Goal: Task Accomplishment & Management: Manage account settings

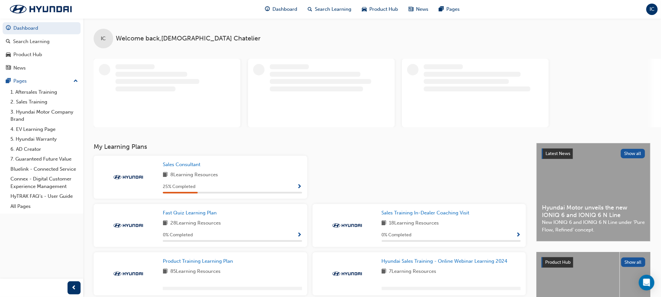
click at [647, 9] on div "IC" at bounding box center [652, 9] width 11 height 11
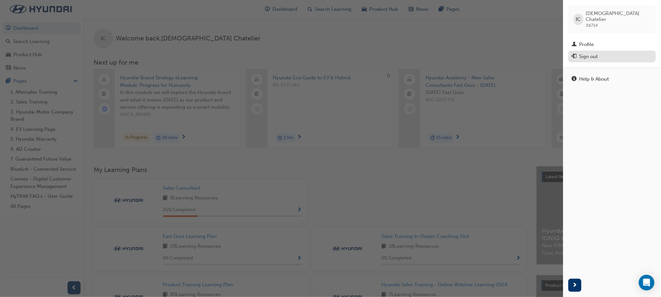
click at [590, 53] on div "Sign out" at bounding box center [612, 57] width 81 height 8
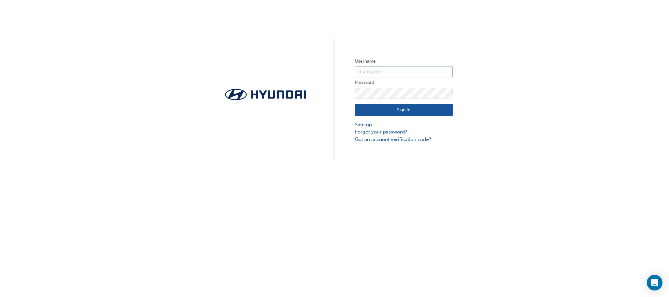
type input "36714"
click at [405, 67] on input "36714" at bounding box center [404, 72] width 98 height 11
